Goal: Information Seeking & Learning: Learn about a topic

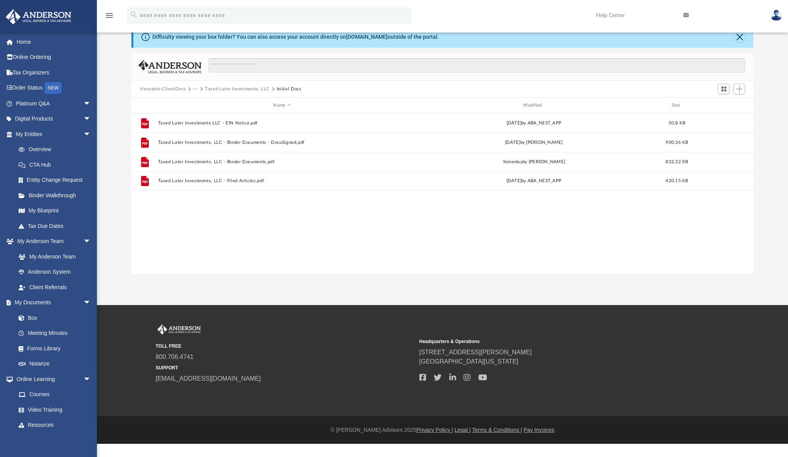
scroll to position [171, 616]
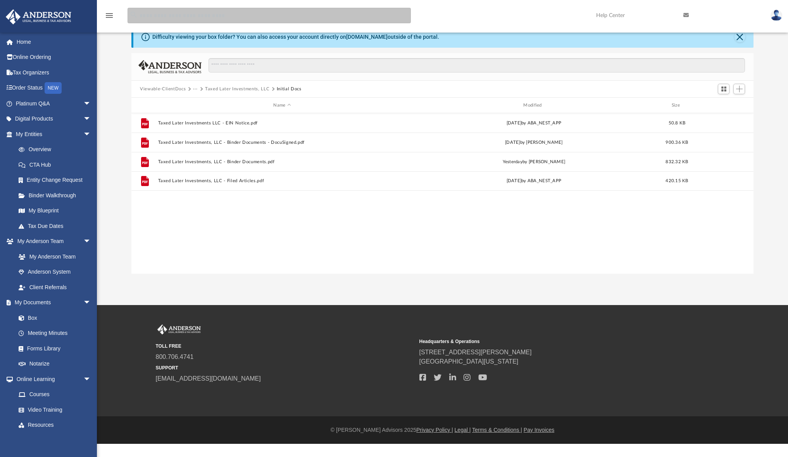
click at [189, 16] on input "search" at bounding box center [268, 16] width 283 height 16
type input "**********"
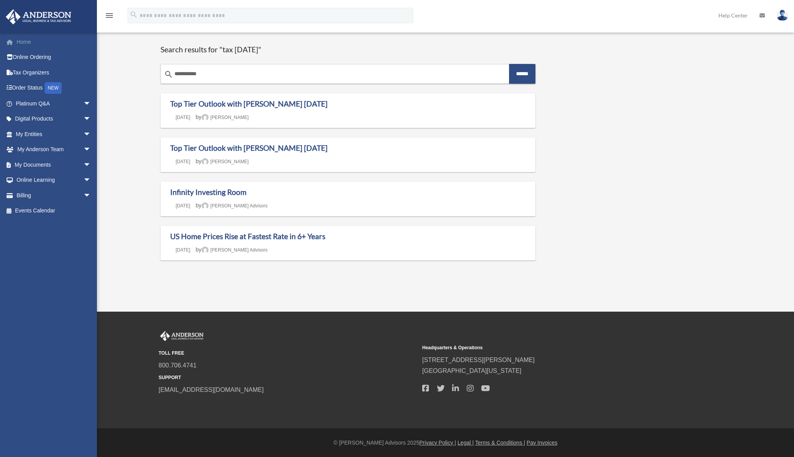
click at [20, 41] on link "Home" at bounding box center [53, 42] width 97 height 16
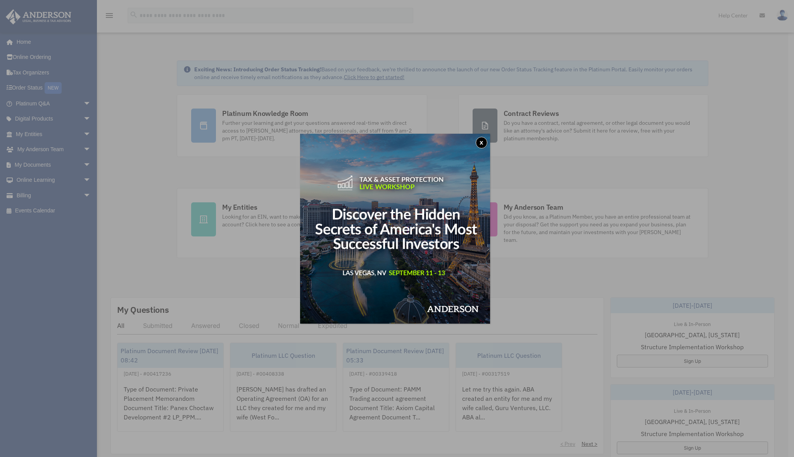
click at [485, 141] on button "x" at bounding box center [481, 143] width 12 height 12
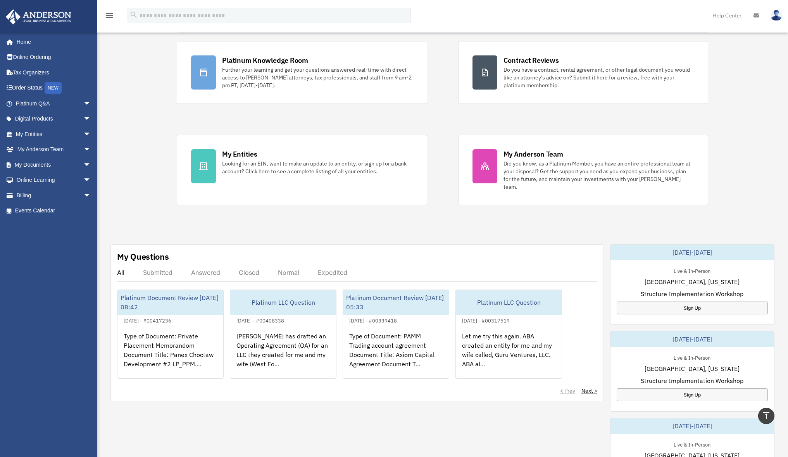
scroll to position [19, 0]
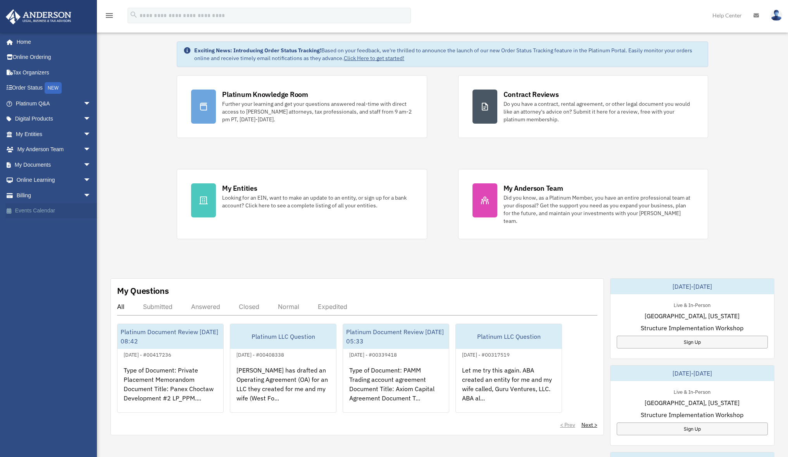
click at [30, 205] on link "Events Calendar" at bounding box center [53, 211] width 97 height 16
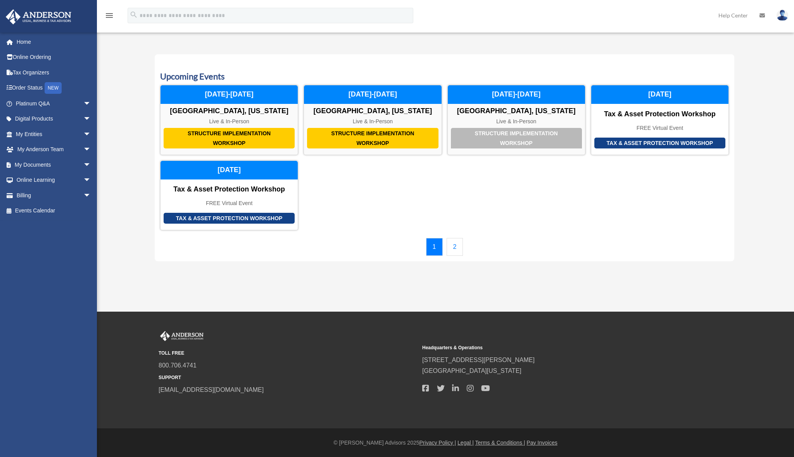
click at [456, 242] on link "2" at bounding box center [454, 247] width 17 height 18
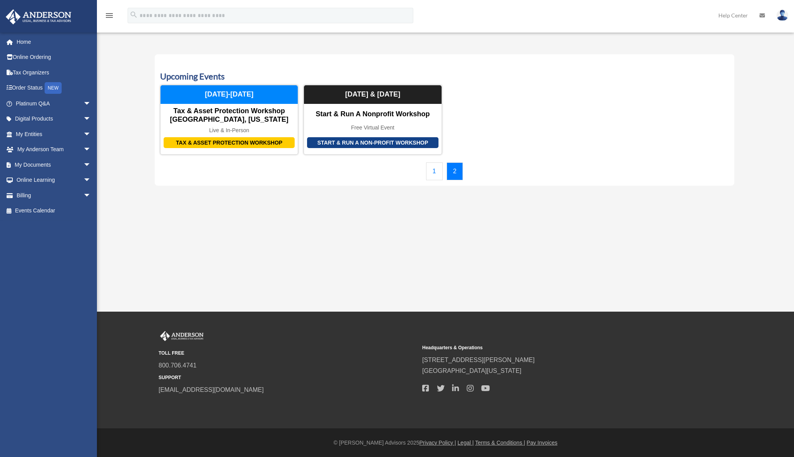
click at [432, 171] on link "1" at bounding box center [434, 171] width 17 height 18
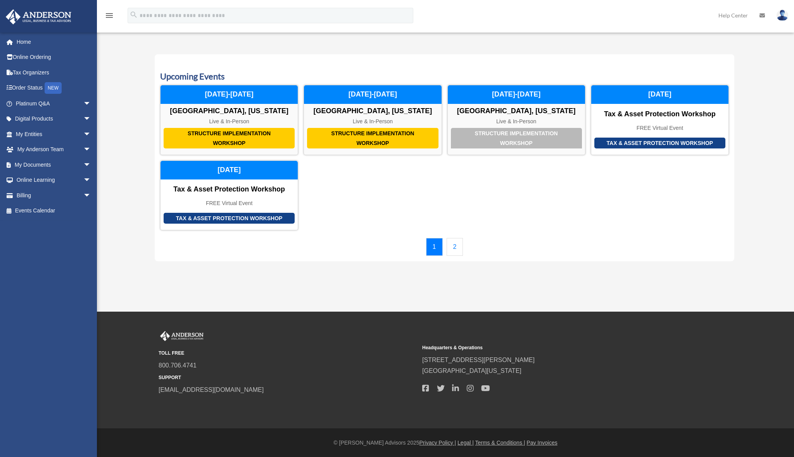
click at [455, 252] on link "2" at bounding box center [454, 247] width 17 height 18
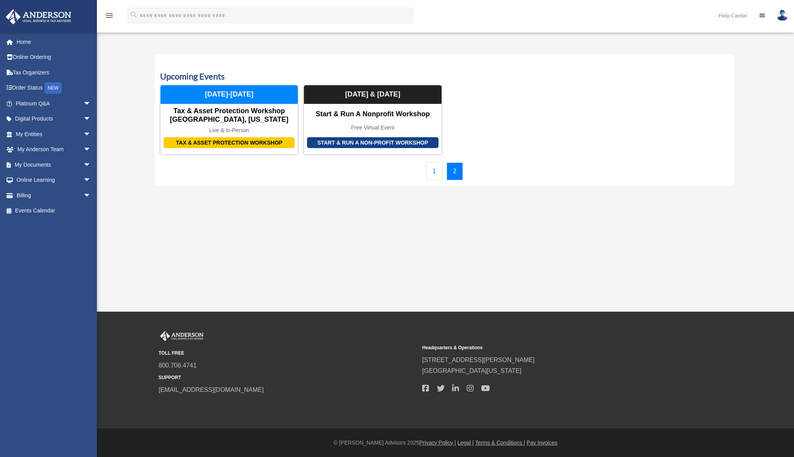
click at [429, 172] on link "1" at bounding box center [434, 171] width 17 height 18
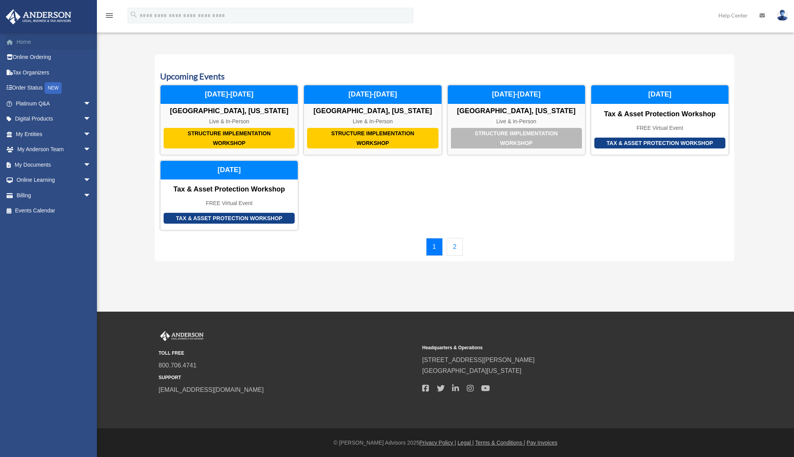
click at [21, 42] on link "Home" at bounding box center [53, 42] width 97 height 16
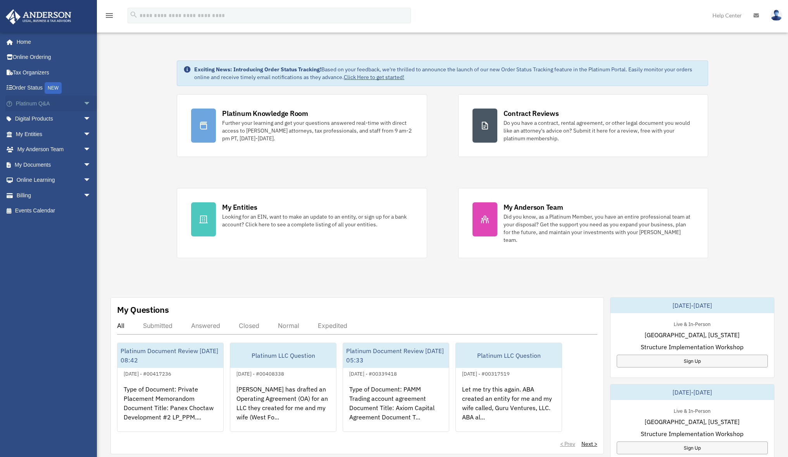
click at [29, 101] on link "Platinum Q&A arrow_drop_down" at bounding box center [53, 104] width 97 height 16
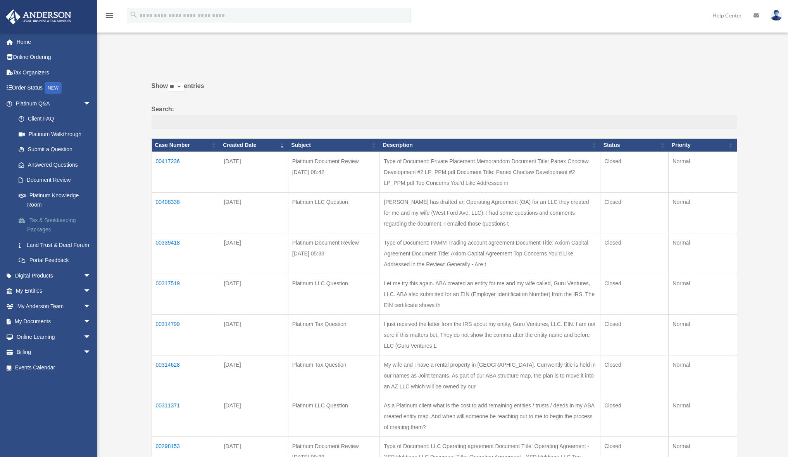
click at [48, 217] on link "Tax & Bookkeeping Packages" at bounding box center [57, 224] width 92 height 25
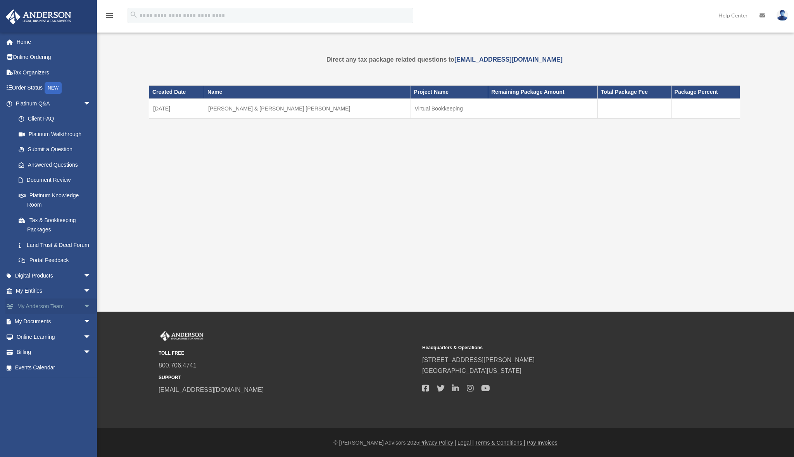
click at [29, 310] on link "My Anderson Team arrow_drop_down" at bounding box center [53, 306] width 97 height 16
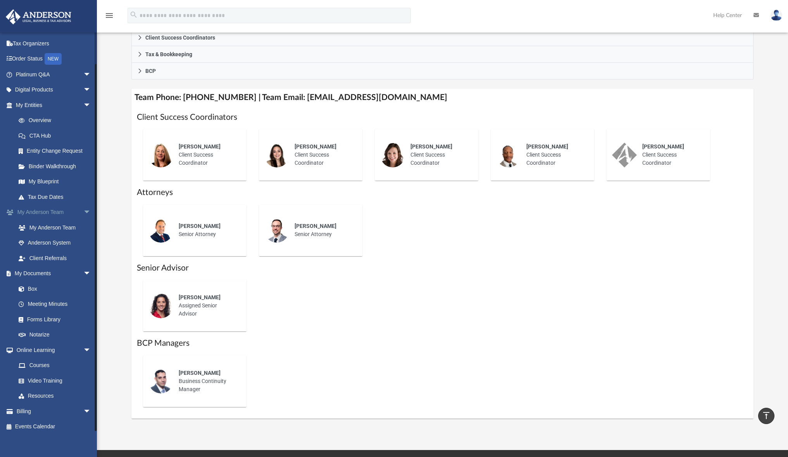
scroll to position [29, 0]
click at [42, 345] on link "Online Learning arrow_drop_down" at bounding box center [53, 351] width 97 height 16
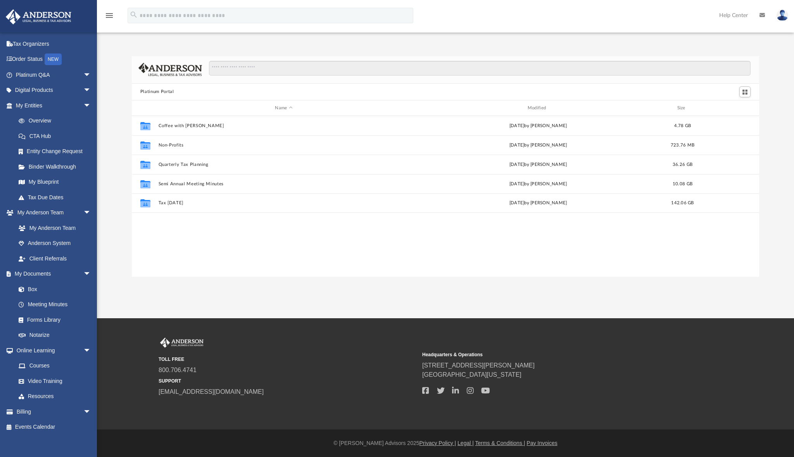
scroll to position [6, 6]
click at [174, 205] on button "Tax [DATE]" at bounding box center [283, 203] width 251 height 5
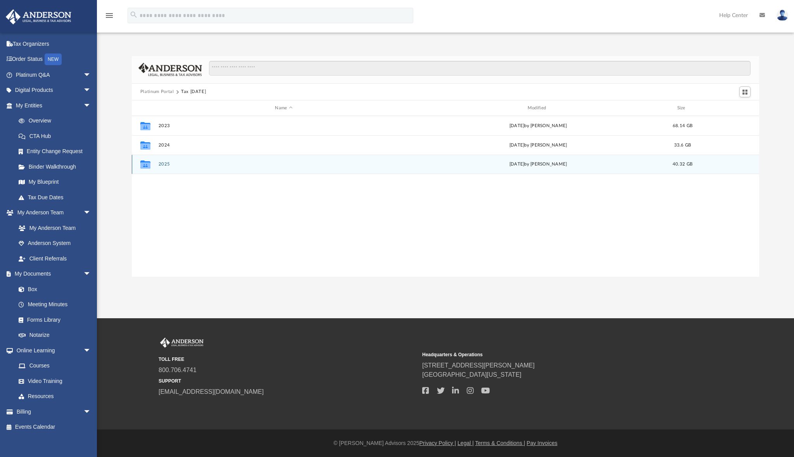
click at [167, 165] on button "2025" at bounding box center [283, 164] width 251 height 5
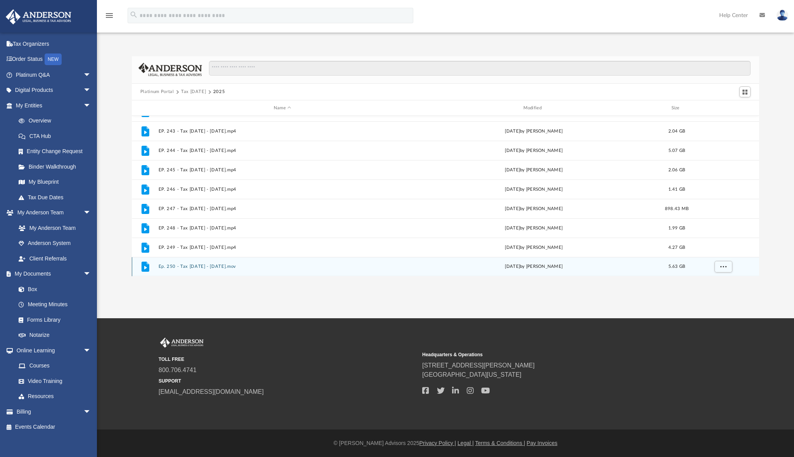
scroll to position [0, 0]
